Goal: Task Accomplishment & Management: Use online tool/utility

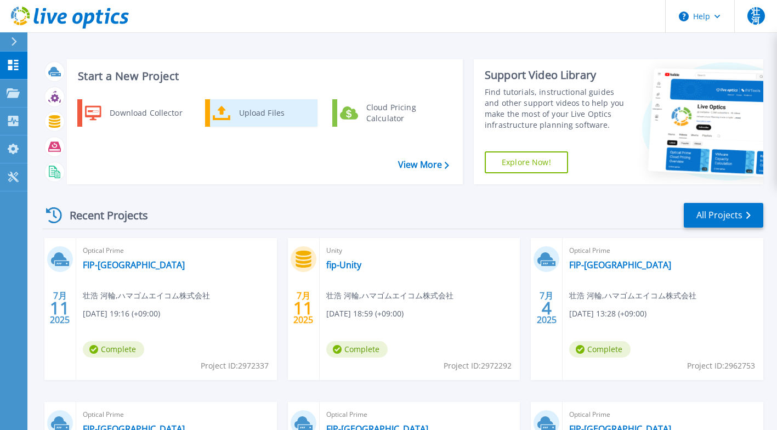
click at [259, 111] on div "Upload Files" at bounding box center [274, 113] width 81 height 22
click at [255, 115] on div "Upload Files" at bounding box center [274, 113] width 81 height 22
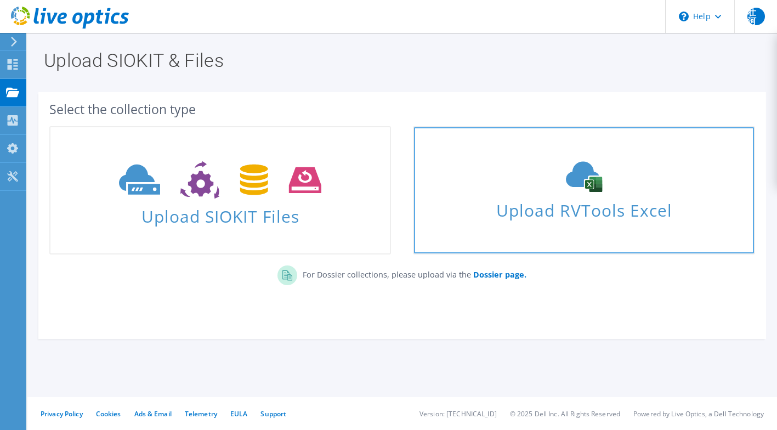
click at [454, 212] on span "Upload RVTools Excel" at bounding box center [584, 208] width 340 height 24
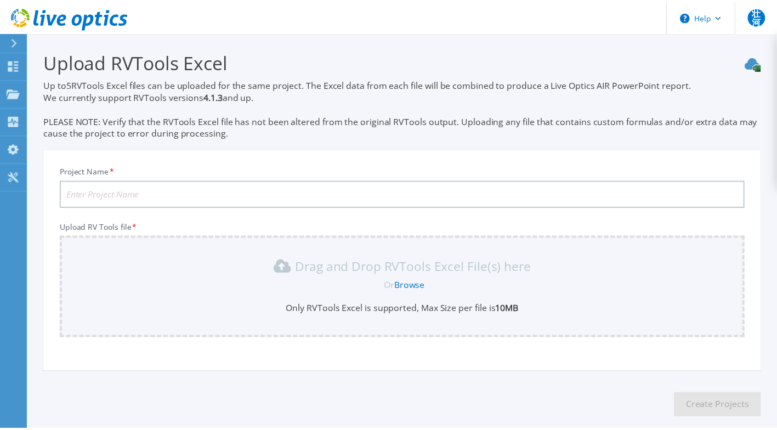
scroll to position [55, 0]
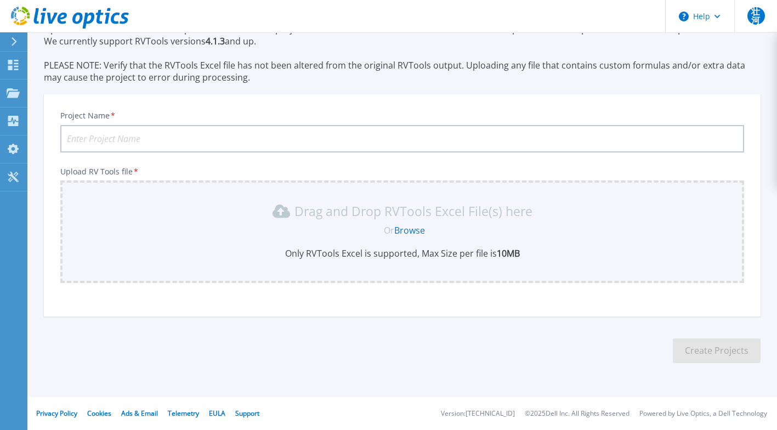
click at [170, 326] on section "Upload RVTools Excel Up to 5 RVTools Excel files can be uploaded for the same p…" at bounding box center [402, 182] width 750 height 411
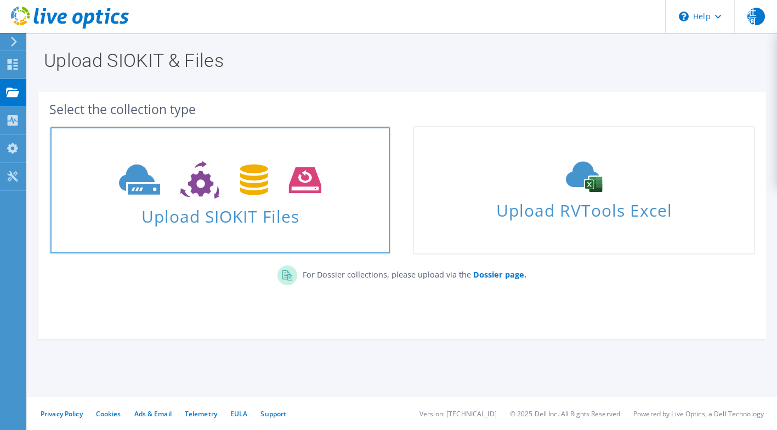
click at [139, 183] on icon at bounding box center [220, 180] width 202 height 38
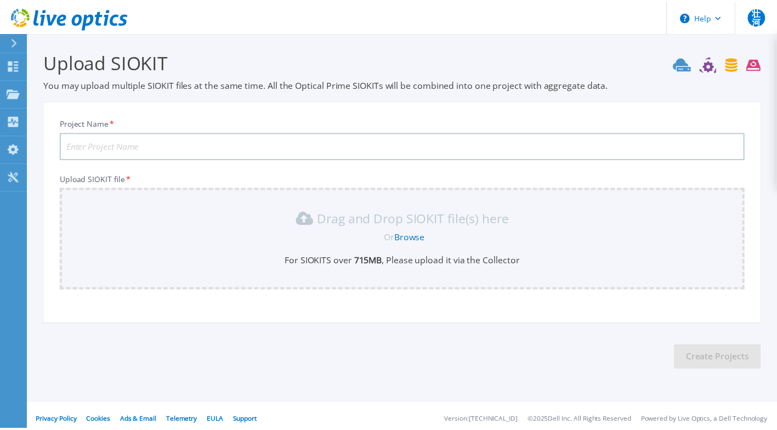
scroll to position [7, 0]
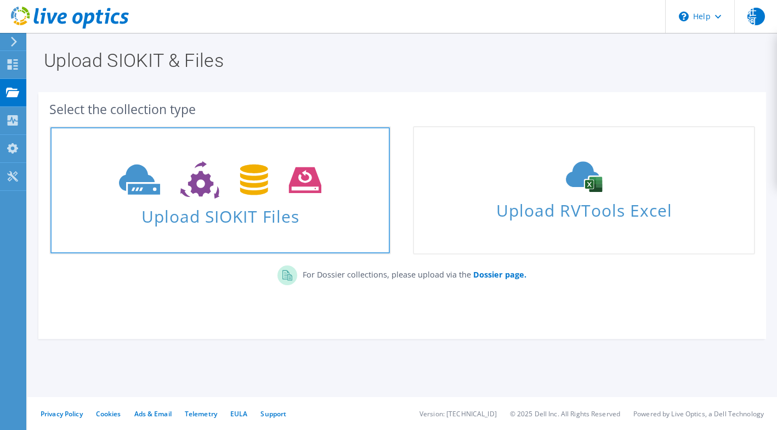
click at [204, 218] on span "Upload SIOKIT Files" at bounding box center [220, 213] width 340 height 24
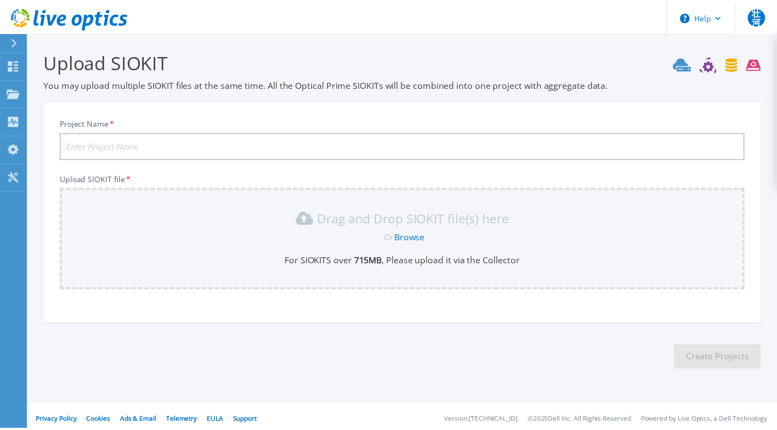
scroll to position [7, 0]
